Goal: Information Seeking & Learning: Learn about a topic

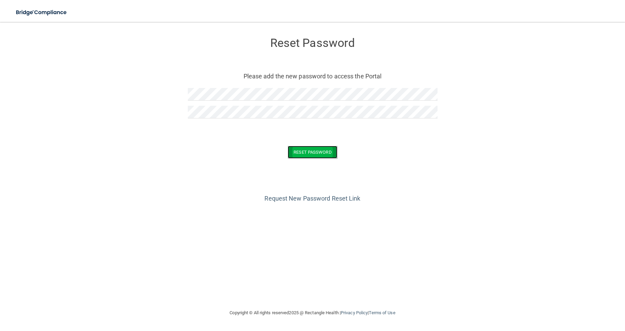
click at [311, 150] on button "Reset Password" at bounding box center [312, 152] width 49 height 13
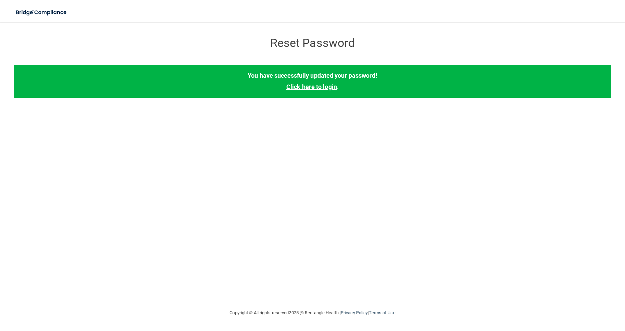
click at [333, 83] on link "Click here to login" at bounding box center [311, 86] width 51 height 7
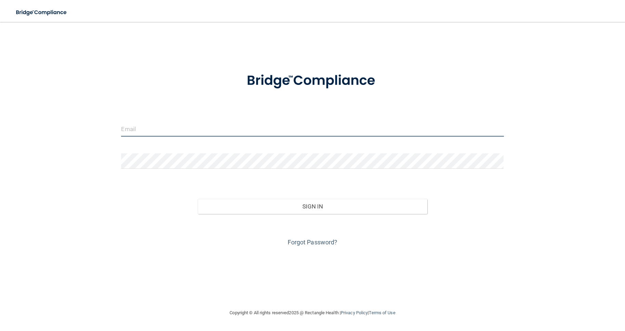
click at [198, 128] on input "email" at bounding box center [312, 128] width 382 height 15
type input "[EMAIL_ADDRESS][DOMAIN_NAME]"
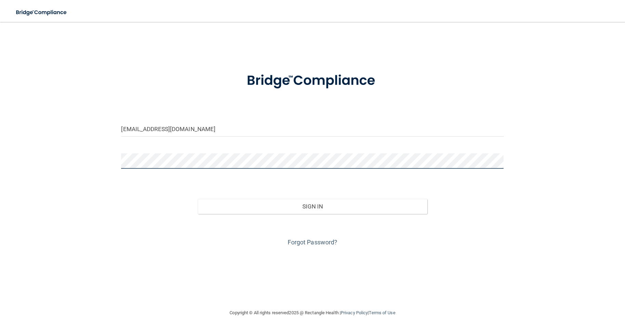
click at [198, 199] on button "Sign In" at bounding box center [312, 206] width 229 height 15
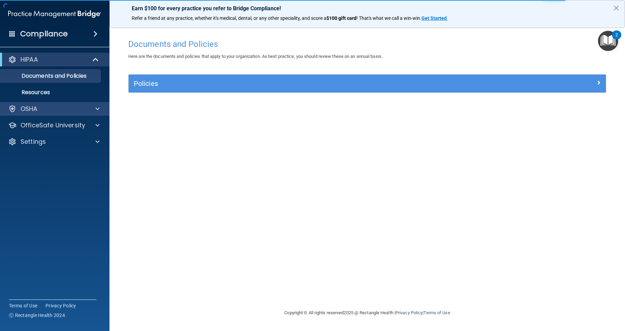
click at [57, 114] on div "OSHA" at bounding box center [55, 109] width 110 height 14
click at [88, 103] on div "OSHA" at bounding box center [55, 109] width 110 height 14
click at [95, 110] on div at bounding box center [96, 109] width 17 height 8
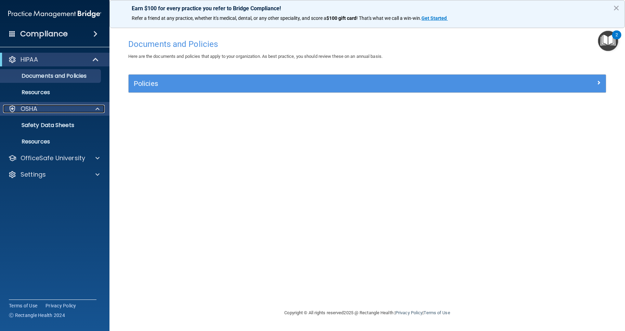
click at [34, 109] on p "OSHA" at bounding box center [29, 109] width 17 height 8
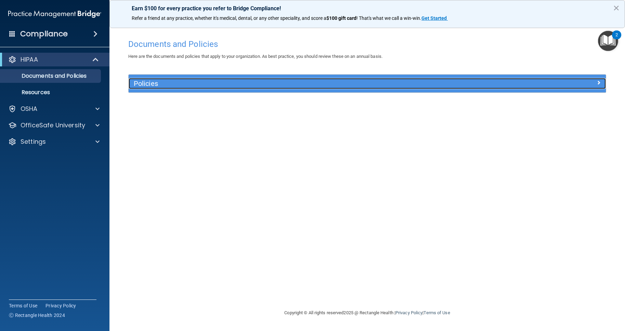
click at [597, 82] on span at bounding box center [598, 82] width 4 height 8
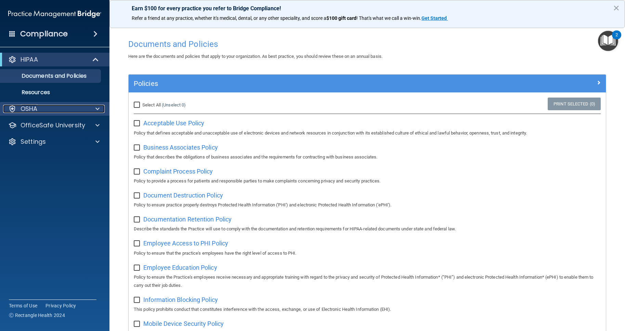
click at [92, 110] on div at bounding box center [96, 109] width 17 height 8
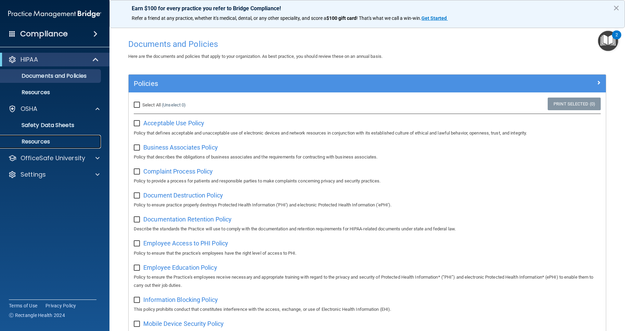
click at [58, 137] on link "Resources" at bounding box center [47, 142] width 108 height 14
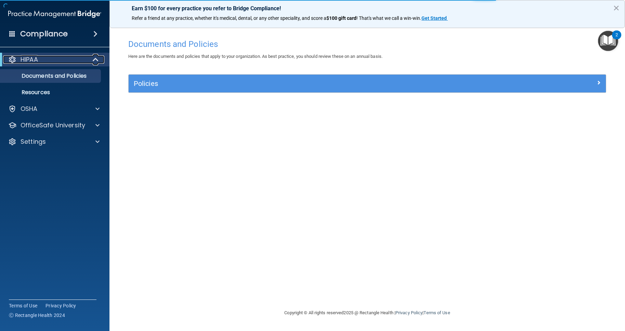
click at [95, 62] on span at bounding box center [96, 59] width 6 height 8
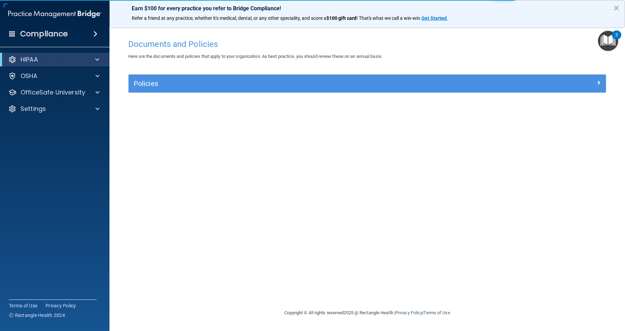
click at [94, 34] on span at bounding box center [95, 34] width 4 height 8
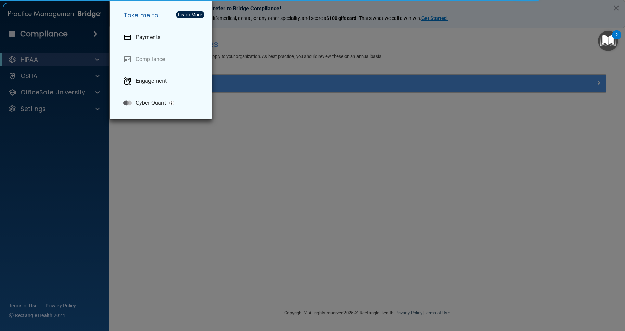
click at [94, 34] on div "Take me to: Payments Compliance Engagement Cyber Quant" at bounding box center [312, 165] width 625 height 331
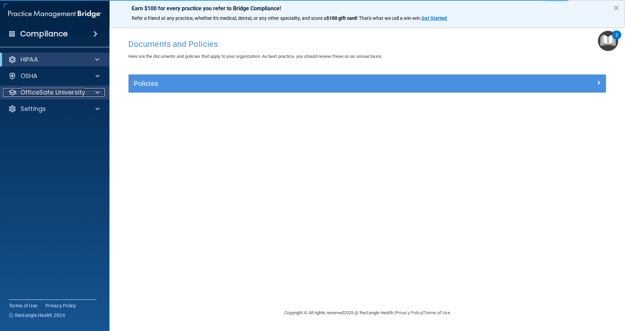
click at [96, 96] on span at bounding box center [97, 92] width 4 height 8
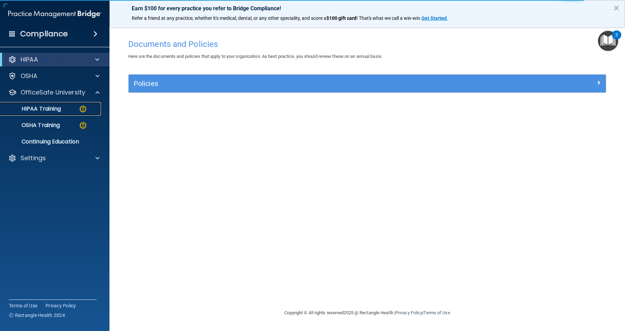
click at [71, 113] on link "HIPAA Training" at bounding box center [47, 109] width 108 height 14
